Goal: Navigation & Orientation: Go to known website

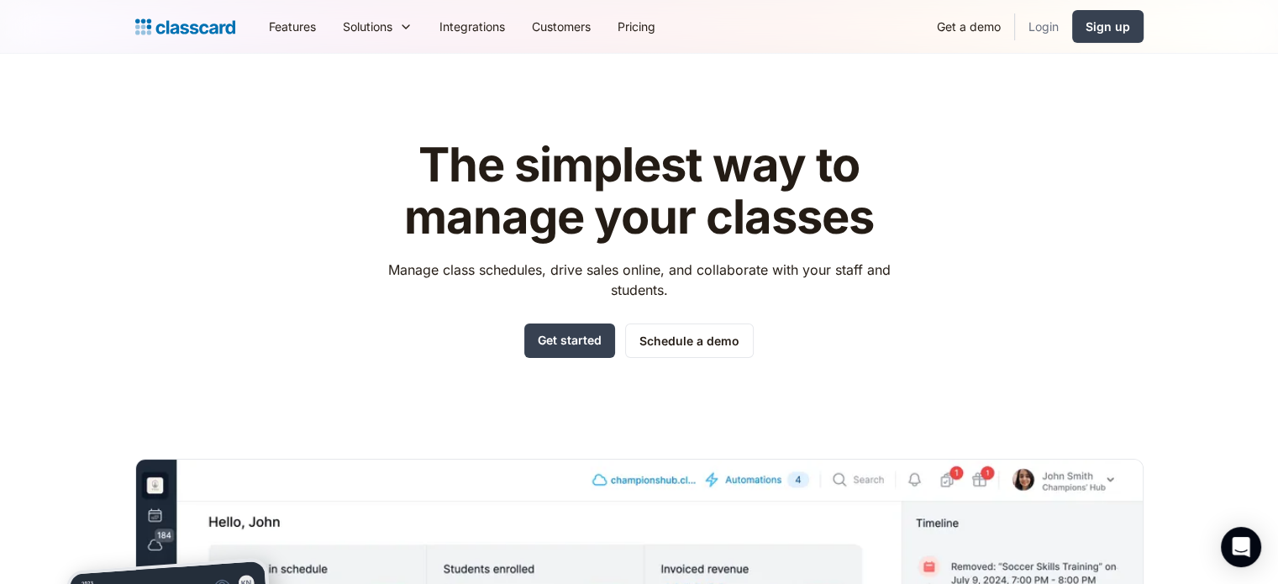
click at [1036, 20] on link "Login" at bounding box center [1043, 27] width 57 height 38
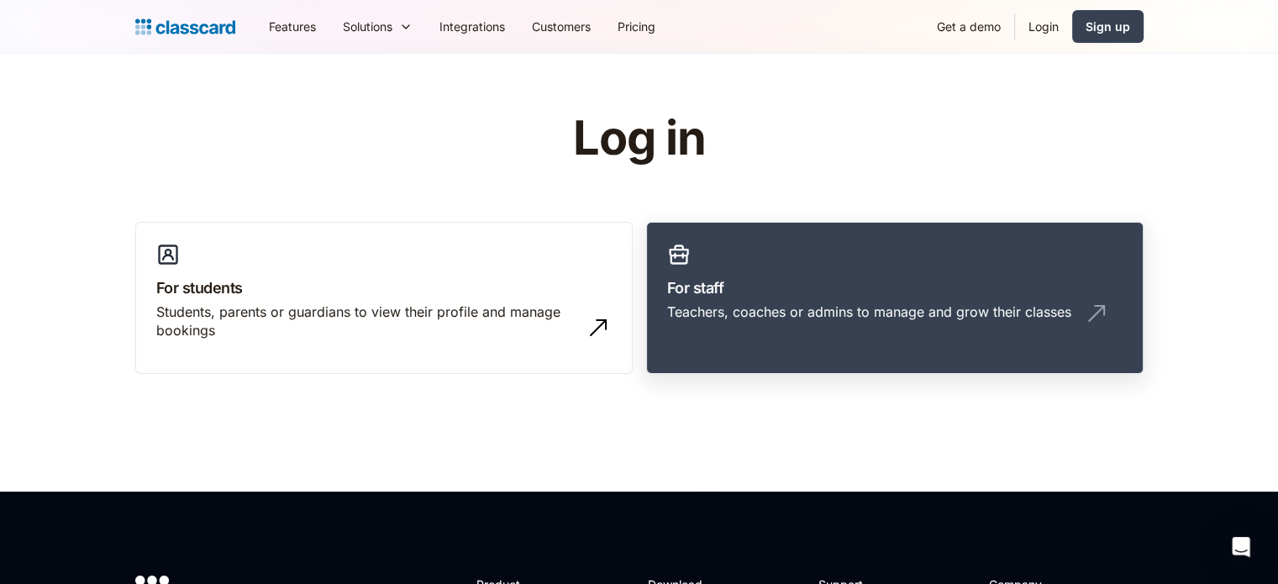
click at [874, 326] on div "Teachers, coaches or admins to manage and grow their classes" at bounding box center [894, 318] width 455 height 32
